Goal: Information Seeking & Learning: Learn about a topic

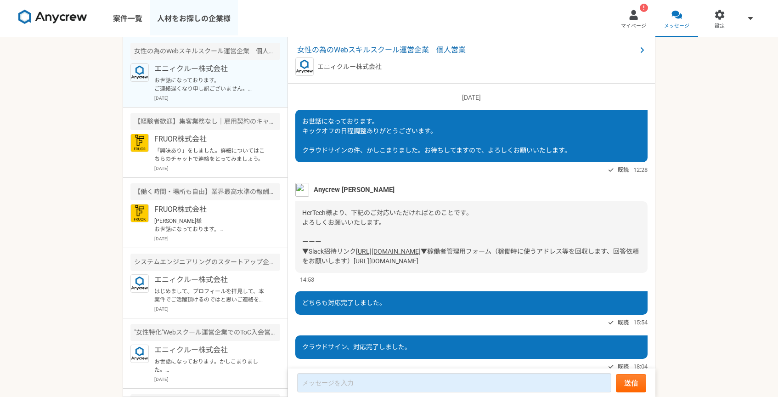
scroll to position [708, 0]
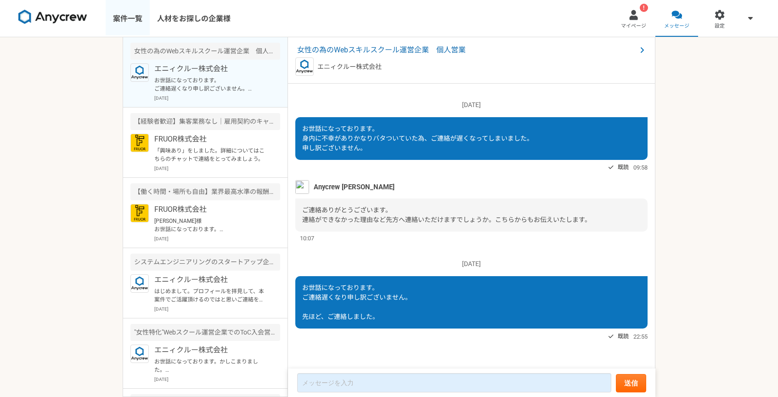
click at [139, 18] on link "案件一覧" at bounding box center [128, 18] width 44 height 37
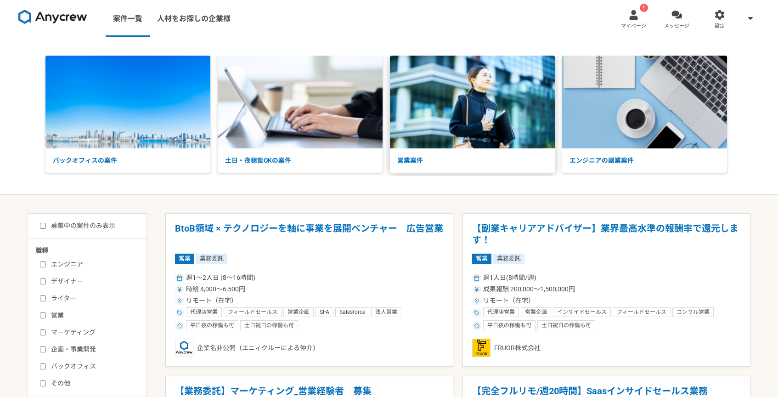
click at [463, 120] on img at bounding box center [472, 102] width 165 height 93
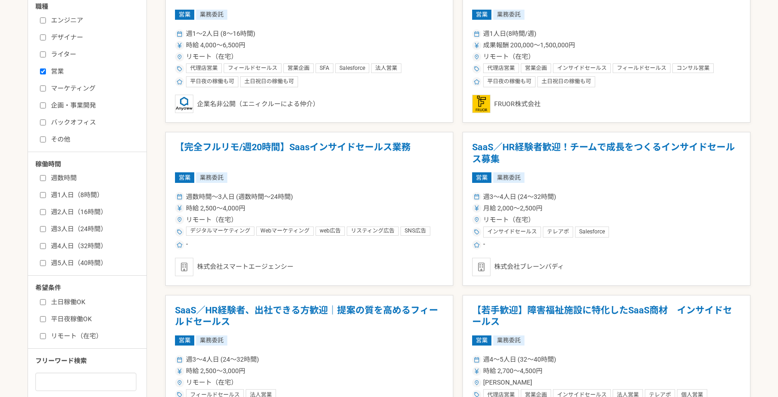
scroll to position [246, 0]
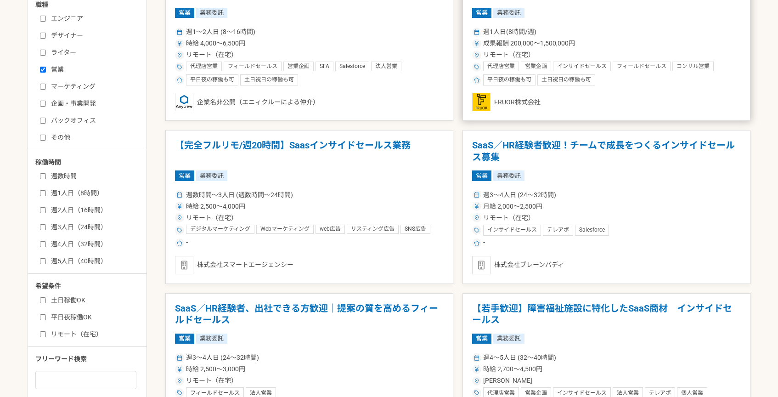
click at [560, 53] on div "リモート（在宅）" at bounding box center [606, 55] width 269 height 10
